Goal: Task Accomplishment & Management: Complete application form

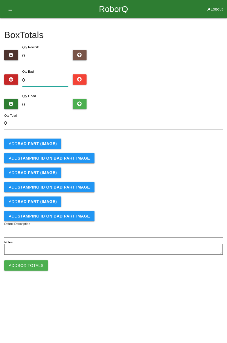
click at [46, 81] on input "0" at bounding box center [45, 80] width 46 height 12
type input "1"
click at [51, 146] on b "BAD PART (IMAGE)" at bounding box center [37, 144] width 39 height 5
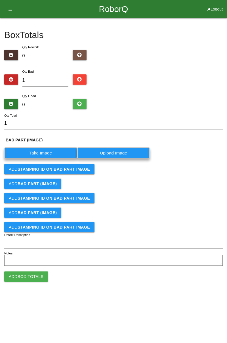
click at [44, 152] on label "Take Image" at bounding box center [40, 153] width 73 height 11
click at [0, 0] on \(IMAGE\) "Take Image" at bounding box center [0, 0] width 0 height 0
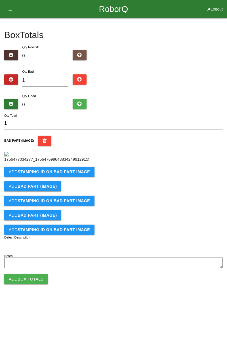
scroll to position [32, 0]
click at [76, 177] on button "Add STAMPING ID on BAD PART Image" at bounding box center [49, 172] width 90 height 10
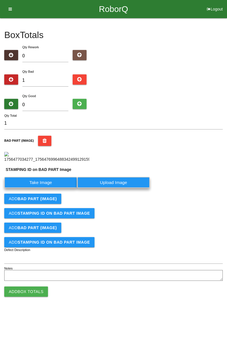
click at [54, 188] on label "Take Image" at bounding box center [40, 182] width 73 height 11
click at [0, 0] on PART "Take Image" at bounding box center [0, 0] width 0 height 0
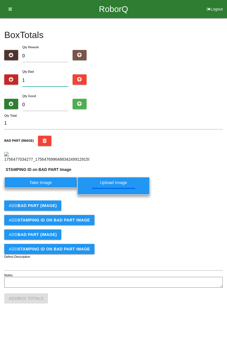
click at [40, 74] on input "1" at bounding box center [45, 80] width 46 height 12
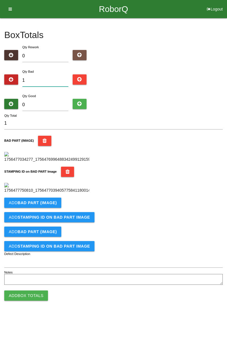
type input "0"
type input "4"
type input "0"
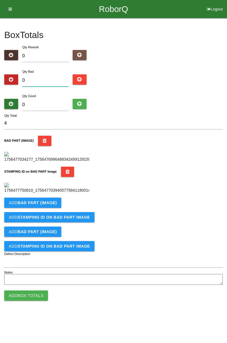
type input "0"
type input "3"
click at [51, 99] on input "0" at bounding box center [45, 105] width 46 height 12
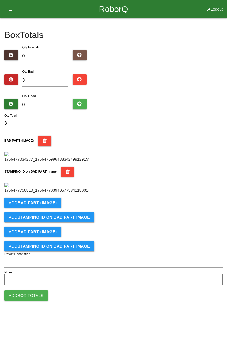
type input "8"
type input "11"
type input "81"
type input "84"
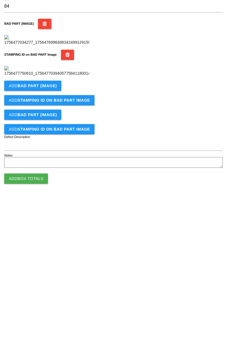
type input "81"
click at [54, 205] on b "BAD PART (IMAGE)" at bounding box center [37, 203] width 39 height 5
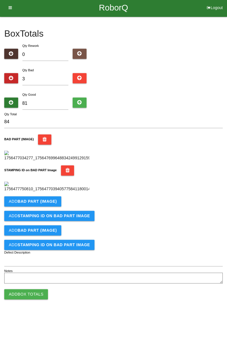
scroll to position [125, 0]
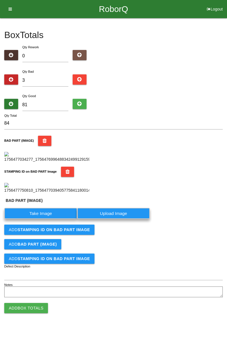
click at [40, 219] on label "Take Image" at bounding box center [40, 213] width 73 height 11
click at [0, 0] on \(IMAGE\) "Take Image" at bounding box center [0, 0] width 0 height 0
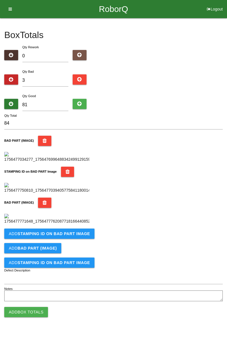
scroll to position [218, 0]
click at [68, 236] on b "STAMPING ID on BAD PART Image" at bounding box center [54, 234] width 72 height 5
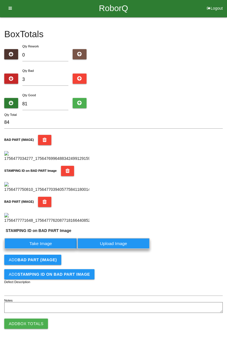
click at [50, 249] on label "Take Image" at bounding box center [40, 243] width 73 height 11
click at [0, 0] on PART "Take Image" at bounding box center [0, 0] width 0 height 0
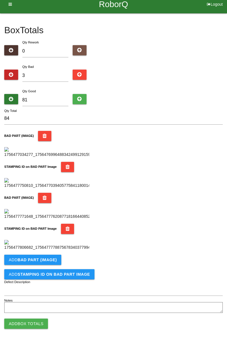
scroll to position [311, 0]
click at [54, 259] on b "BAD PART (IMAGE)" at bounding box center [37, 260] width 39 height 5
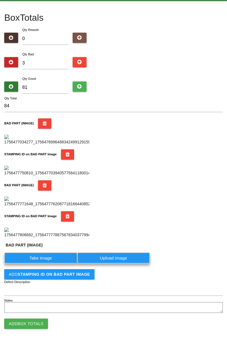
click at [46, 264] on label "Take Image" at bounding box center [40, 258] width 73 height 11
click at [0, 0] on \(IMAGE\) "Take Image" at bounding box center [0, 0] width 0 height 0
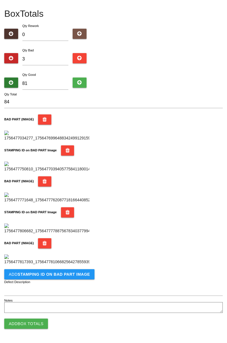
scroll to position [405, 0]
click at [73, 275] on b "STAMPING ID on BAD PART Image" at bounding box center [54, 274] width 72 height 5
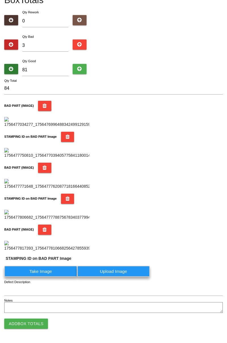
click at [48, 277] on label "Take Image" at bounding box center [40, 271] width 73 height 11
click at [0, 0] on PART "Take Image" at bounding box center [0, 0] width 0 height 0
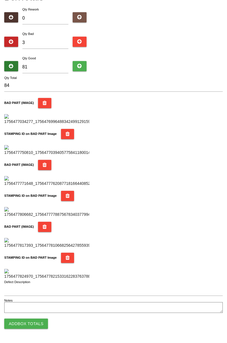
scroll to position [498, 0]
click at [40, 322] on button "Add Box Totals" at bounding box center [26, 324] width 44 height 10
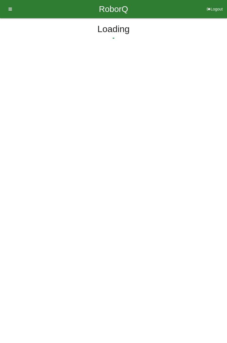
scroll to position [0, 0]
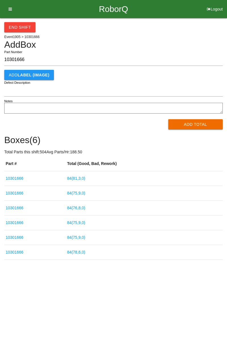
type input "10301666"
click at [201, 123] on button "Add Total" at bounding box center [196, 124] width 55 height 10
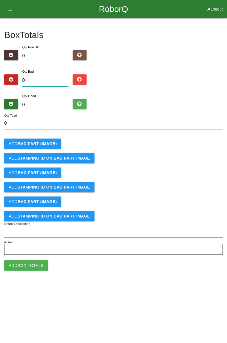
click at [48, 78] on input "0" at bounding box center [45, 80] width 46 height 12
type input "4"
click at [46, 144] on b "BAD PART (IMAGE)" at bounding box center [37, 144] width 39 height 5
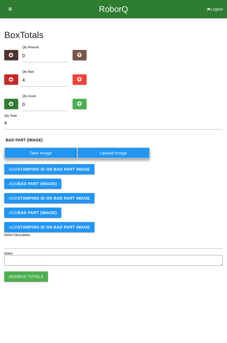
click at [47, 149] on label "Take Image" at bounding box center [40, 153] width 73 height 11
click at [0, 0] on \(IMAGE\) "Take Image" at bounding box center [0, 0] width 0 height 0
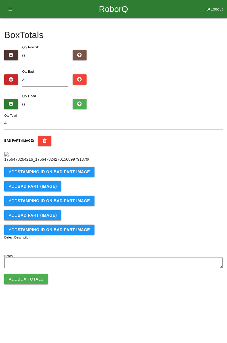
click at [75, 174] on b "STAMPING ID on BAD PART Image" at bounding box center [54, 172] width 72 height 5
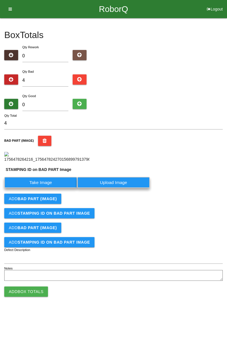
click at [57, 188] on label "Take Image" at bounding box center [40, 182] width 73 height 11
click at [0, 0] on PART "Take Image" at bounding box center [0, 0] width 0 height 0
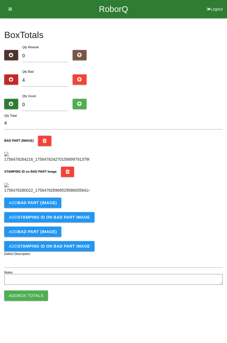
scroll to position [125, 0]
click at [53, 205] on b "BAD PART (IMAGE)" at bounding box center [37, 203] width 39 height 5
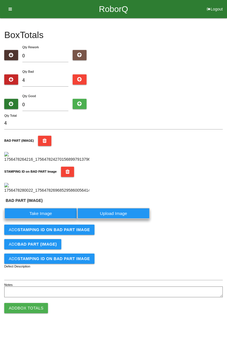
click at [46, 219] on label "Take Image" at bounding box center [40, 213] width 73 height 11
click at [0, 0] on \(IMAGE\) "Take Image" at bounding box center [0, 0] width 0 height 0
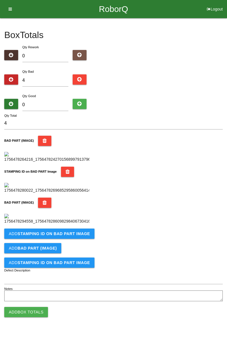
scroll to position [218, 0]
click at [79, 236] on b "STAMPING ID on BAD PART Image" at bounding box center [54, 234] width 72 height 5
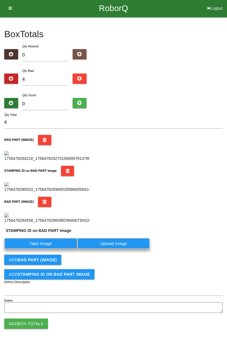
click at [59, 249] on label "Take Image" at bounding box center [40, 243] width 73 height 11
click at [0, 0] on PART "Take Image" at bounding box center [0, 0] width 0 height 0
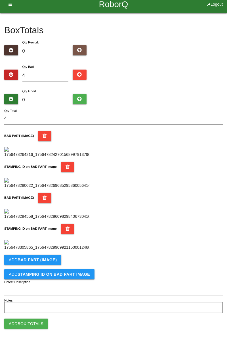
scroll to position [311, 0]
click at [59, 261] on button "Add BAD PART (IMAGE)" at bounding box center [32, 260] width 57 height 10
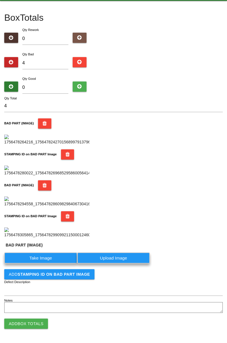
click at [56, 264] on label "Take Image" at bounding box center [40, 258] width 73 height 11
click at [0, 0] on \(IMAGE\) "Take Image" at bounding box center [0, 0] width 0 height 0
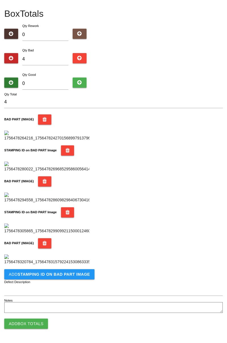
scroll to position [405, 0]
click at [75, 277] on b "STAMPING ID on BAD PART Image" at bounding box center [54, 274] width 72 height 5
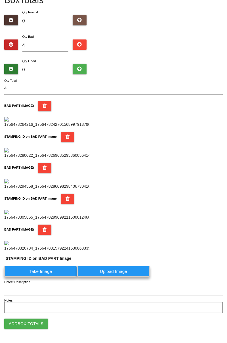
click at [58, 277] on label "Take Image" at bounding box center [40, 271] width 73 height 11
click at [0, 0] on PART "Take Image" at bounding box center [0, 0] width 0 height 0
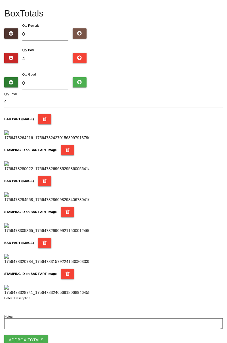
scroll to position [0, 0]
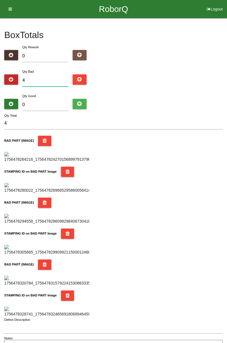
click at [40, 80] on input "4" at bounding box center [45, 80] width 46 height 12
type input "0"
type input "5"
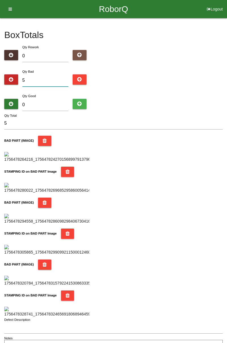
click at [44, 80] on input "5" at bounding box center [45, 80] width 46 height 12
type input "0"
type input "6"
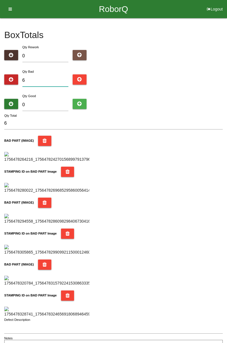
type input "6"
click at [43, 103] on input "0" at bounding box center [45, 105] width 46 height 12
type input "7"
type input "13"
type input "78"
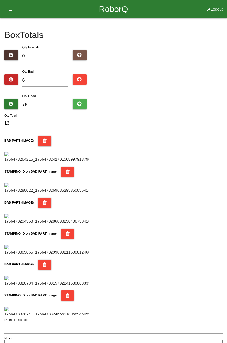
type input "84"
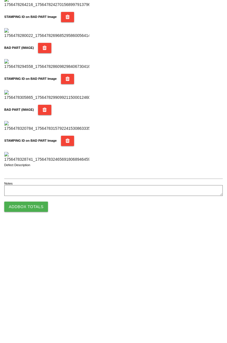
type input "78"
click at [36, 324] on button "Add Box Totals" at bounding box center [26, 324] width 44 height 10
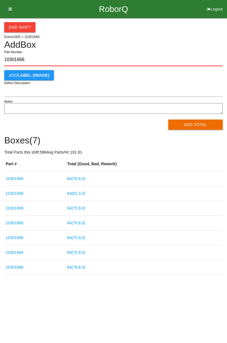
type input "10301666"
click at [196, 124] on button "Add Total" at bounding box center [196, 125] width 55 height 10
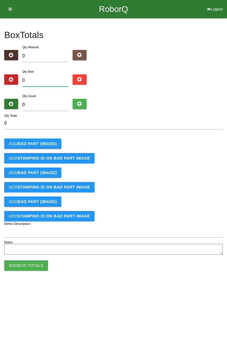
click at [48, 80] on input "0" at bounding box center [45, 80] width 46 height 12
type input "4"
click at [44, 142] on b "BAD PART (IMAGE)" at bounding box center [37, 144] width 39 height 5
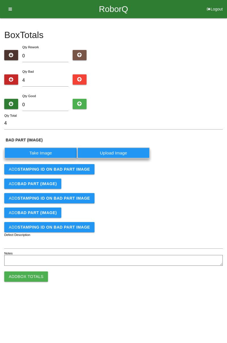
click at [52, 153] on label "Take Image" at bounding box center [40, 153] width 73 height 11
click at [0, 0] on \(IMAGE\) "Take Image" at bounding box center [0, 0] width 0 height 0
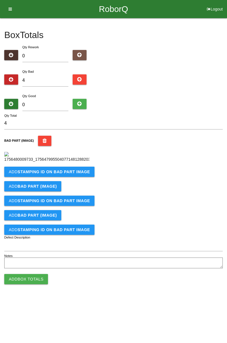
click at [79, 174] on b "STAMPING ID on BAD PART Image" at bounding box center [54, 172] width 72 height 5
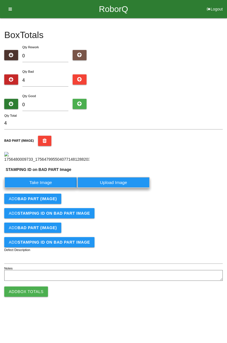
click at [45, 188] on label "Take Image" at bounding box center [40, 182] width 73 height 11
click at [0, 0] on PART "Take Image" at bounding box center [0, 0] width 0 height 0
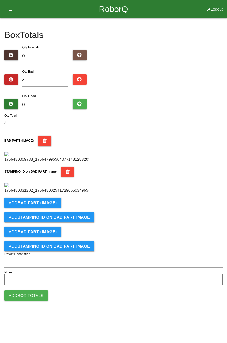
scroll to position [125, 0]
click at [54, 208] on button "Add BAD PART (IMAGE)" at bounding box center [32, 203] width 57 height 10
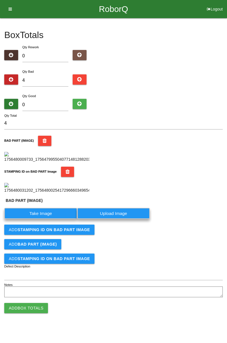
click at [46, 219] on label "Take Image" at bounding box center [40, 213] width 73 height 11
click at [0, 0] on \(IMAGE\) "Take Image" at bounding box center [0, 0] width 0 height 0
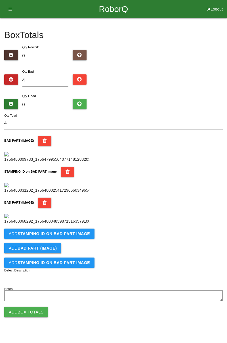
scroll to position [218, 0]
click at [67, 236] on b "STAMPING ID on BAD PART Image" at bounding box center [54, 234] width 72 height 5
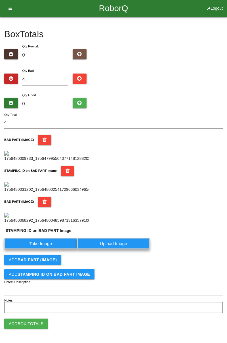
click at [51, 249] on label "Take Image" at bounding box center [40, 243] width 73 height 11
click at [0, 0] on PART "Take Image" at bounding box center [0, 0] width 0 height 0
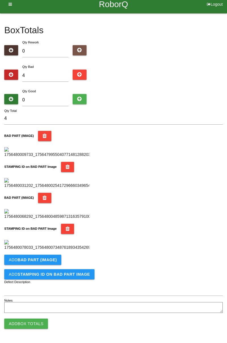
scroll to position [311, 0]
click at [50, 263] on button "Add BAD PART (IMAGE)" at bounding box center [32, 260] width 57 height 10
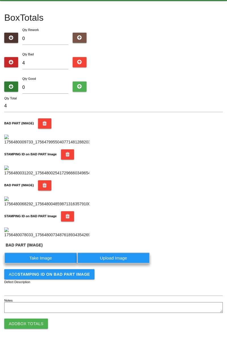
click at [47, 264] on label "Take Image" at bounding box center [40, 258] width 73 height 11
click at [0, 0] on \(IMAGE\) "Take Image" at bounding box center [0, 0] width 0 height 0
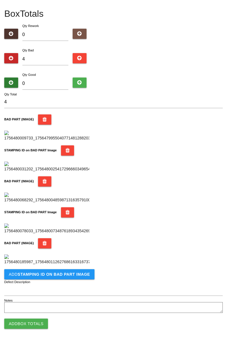
scroll to position [405, 0]
click at [68, 278] on button "Add STAMPING ID on BAD PART Image" at bounding box center [49, 274] width 90 height 10
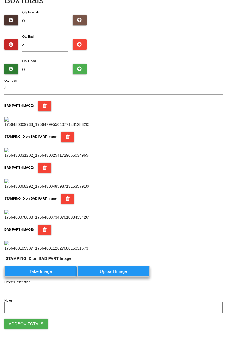
click at [54, 277] on label "Take Image" at bounding box center [40, 271] width 73 height 11
click at [0, 0] on PART "Take Image" at bounding box center [0, 0] width 0 height 0
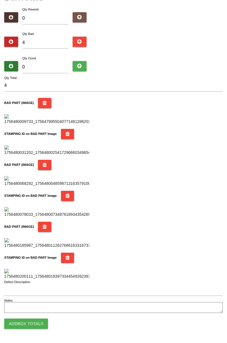
scroll to position [0, 0]
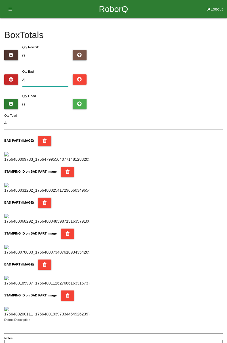
click at [36, 79] on input "4" at bounding box center [45, 80] width 46 height 12
type input "0"
type input "5"
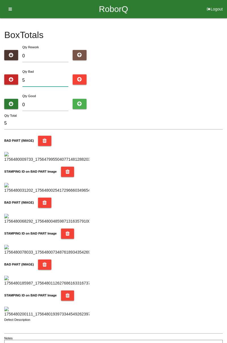
type input "0"
type input "6"
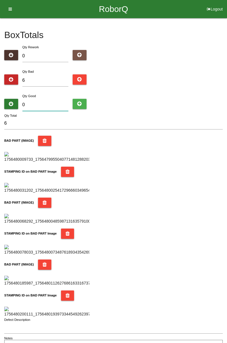
click at [53, 103] on input "0" at bounding box center [45, 105] width 46 height 12
type input "7"
type input "13"
type input "78"
type input "84"
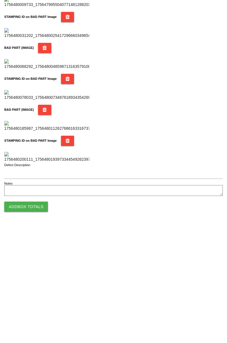
type input "78"
click at [39, 323] on button "Add Box Totals" at bounding box center [26, 324] width 44 height 10
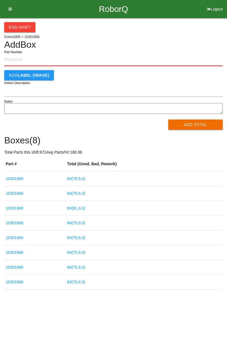
click at [22, 58] on input "Part Number" at bounding box center [113, 60] width 219 height 13
type input "10301666"
click at [201, 128] on button "Add Total" at bounding box center [196, 125] width 55 height 10
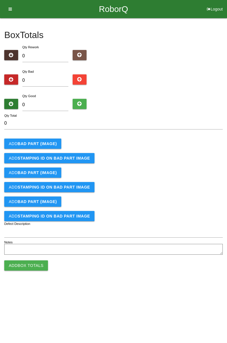
click at [49, 139] on button "Add BAD PART (IMAGE)" at bounding box center [32, 144] width 57 height 10
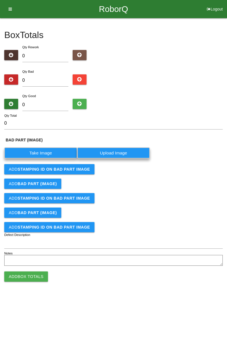
click at [44, 149] on label "Take Image" at bounding box center [40, 153] width 73 height 11
click at [0, 0] on \(IMAGE\) "Take Image" at bounding box center [0, 0] width 0 height 0
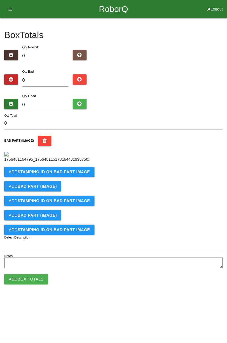
click at [73, 174] on b "STAMPING ID on BAD PART Image" at bounding box center [54, 172] width 72 height 5
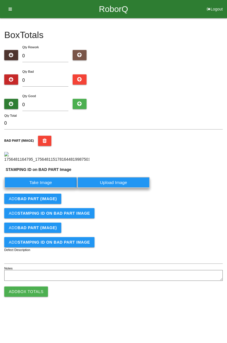
click at [51, 188] on label "Take Image" at bounding box center [40, 182] width 73 height 11
click at [0, 0] on PART "Take Image" at bounding box center [0, 0] width 0 height 0
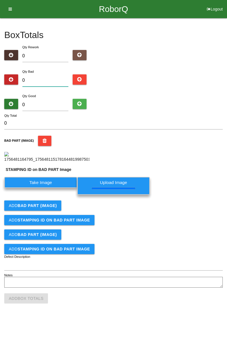
click at [51, 78] on input "0" at bounding box center [45, 80] width 46 height 12
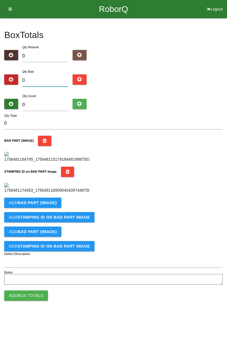
type input "1"
click at [227, 10] on li "Logout" at bounding box center [215, 9] width 24 height 18
click at [40, 79] on input "1" at bounding box center [45, 80] width 46 height 12
type input "0"
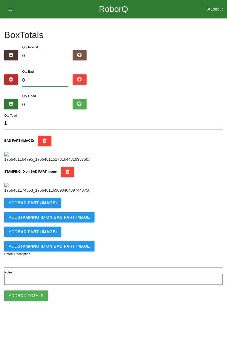
type input "0"
type input "5"
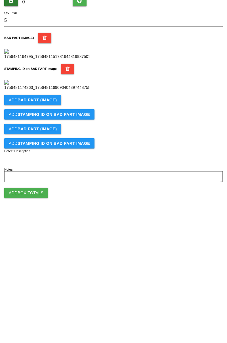
click at [47, 208] on button "Add BAD PART (IMAGE)" at bounding box center [32, 203] width 57 height 10
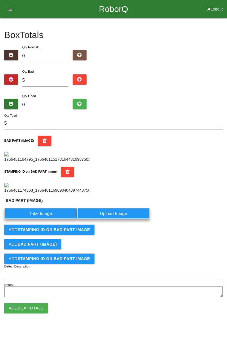
click at [59, 219] on label "Take Image" at bounding box center [40, 213] width 73 height 11
click at [0, 0] on \(IMAGE\) "Take Image" at bounding box center [0, 0] width 0 height 0
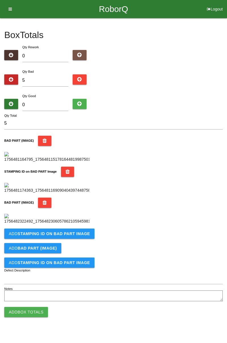
scroll to position [218, 0]
click at [72, 236] on b "STAMPING ID on BAD PART Image" at bounding box center [54, 234] width 72 height 5
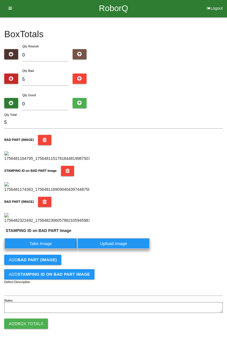
click at [46, 249] on label "Take Image" at bounding box center [40, 243] width 73 height 11
click at [0, 0] on PART "Take Image" at bounding box center [0, 0] width 0 height 0
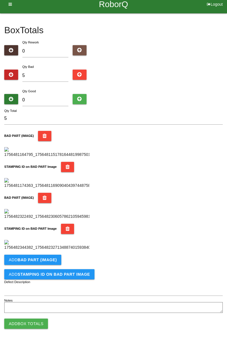
scroll to position [311, 0]
click at [57, 258] on button "Add BAD PART (IMAGE)" at bounding box center [32, 260] width 57 height 10
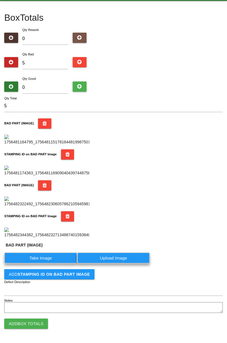
click at [44, 264] on label "Take Image" at bounding box center [40, 258] width 73 height 11
click at [0, 0] on \(IMAGE\) "Take Image" at bounding box center [0, 0] width 0 height 0
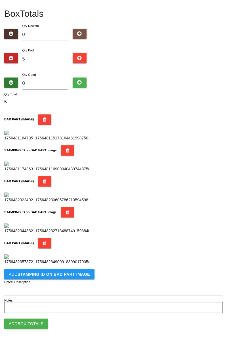
scroll to position [405, 0]
click at [69, 277] on button "Add STAMPING ID on BAD PART Image" at bounding box center [49, 274] width 90 height 10
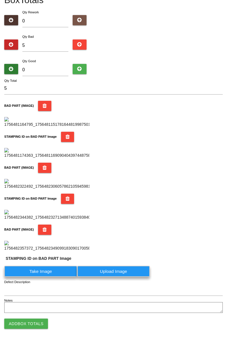
click at [48, 277] on label "Take Image" at bounding box center [40, 271] width 73 height 11
click at [0, 0] on PART "Take Image" at bounding box center [0, 0] width 0 height 0
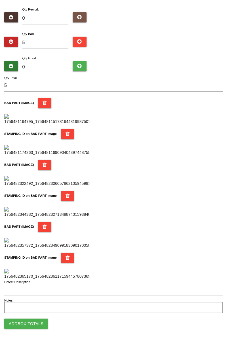
scroll to position [0, 0]
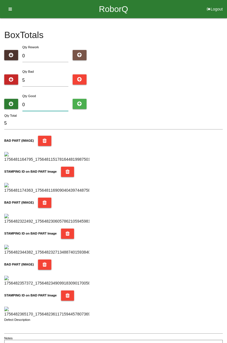
click at [47, 102] on input "0" at bounding box center [45, 105] width 46 height 12
type input "7"
type input "12"
type input "79"
type input "84"
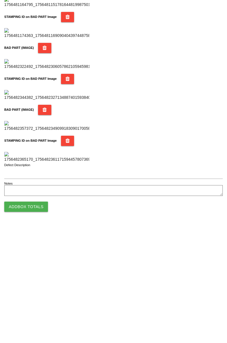
type input "79"
click at [39, 321] on button "Add Box Totals" at bounding box center [26, 324] width 44 height 10
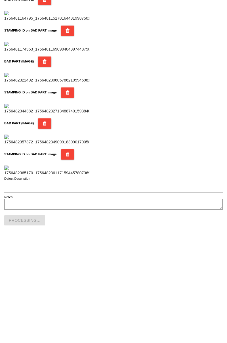
scroll to position [498, 0]
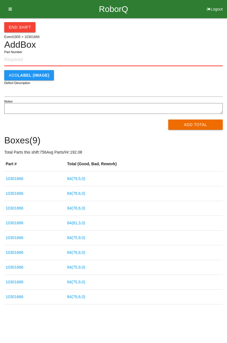
click at [26, 61] on input "Part Number" at bounding box center [113, 60] width 219 height 13
type input "10301666"
click at [227, 58] on div "End Shift Event 1905 > 10301666 Add Box 10301666 Part Number Add LABEL (IMAGE) …" at bounding box center [113, 161] width 227 height 286
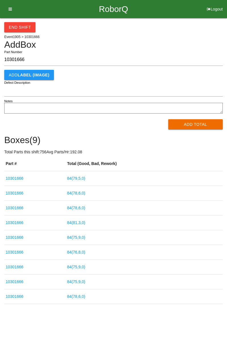
click at [201, 123] on button "Add Total" at bounding box center [196, 124] width 55 height 10
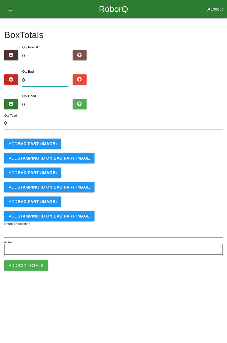
click at [54, 80] on input "0" at bounding box center [45, 80] width 46 height 12
type input "1"
click at [44, 142] on b "BAD PART (IMAGE)" at bounding box center [37, 144] width 39 height 5
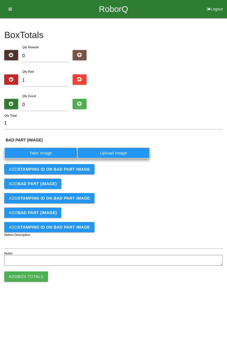
click at [45, 153] on label "Take Image" at bounding box center [40, 153] width 73 height 11
click at [0, 0] on \(IMAGE\) "Take Image" at bounding box center [0, 0] width 0 height 0
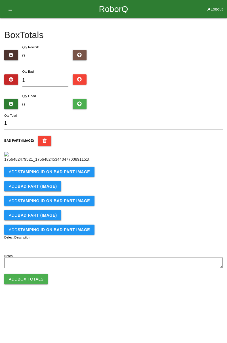
scroll to position [32, 0]
click at [72, 177] on button "Add STAMPING ID on BAD PART Image" at bounding box center [49, 172] width 90 height 10
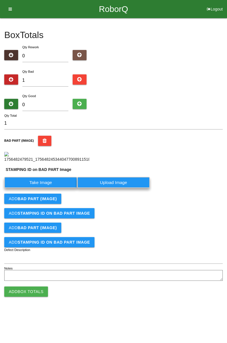
click at [52, 188] on label "Take Image" at bounding box center [40, 182] width 73 height 11
click at [0, 0] on PART "Take Image" at bounding box center [0, 0] width 0 height 0
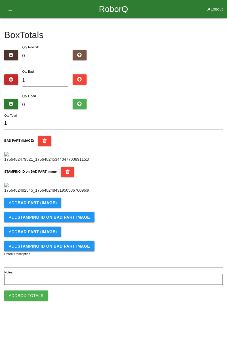
scroll to position [0, 0]
click at [220, 194] on div "STAMPING ID on BAD PART Image" at bounding box center [113, 180] width 219 height 27
